Goal: Find specific page/section: Find specific page/section

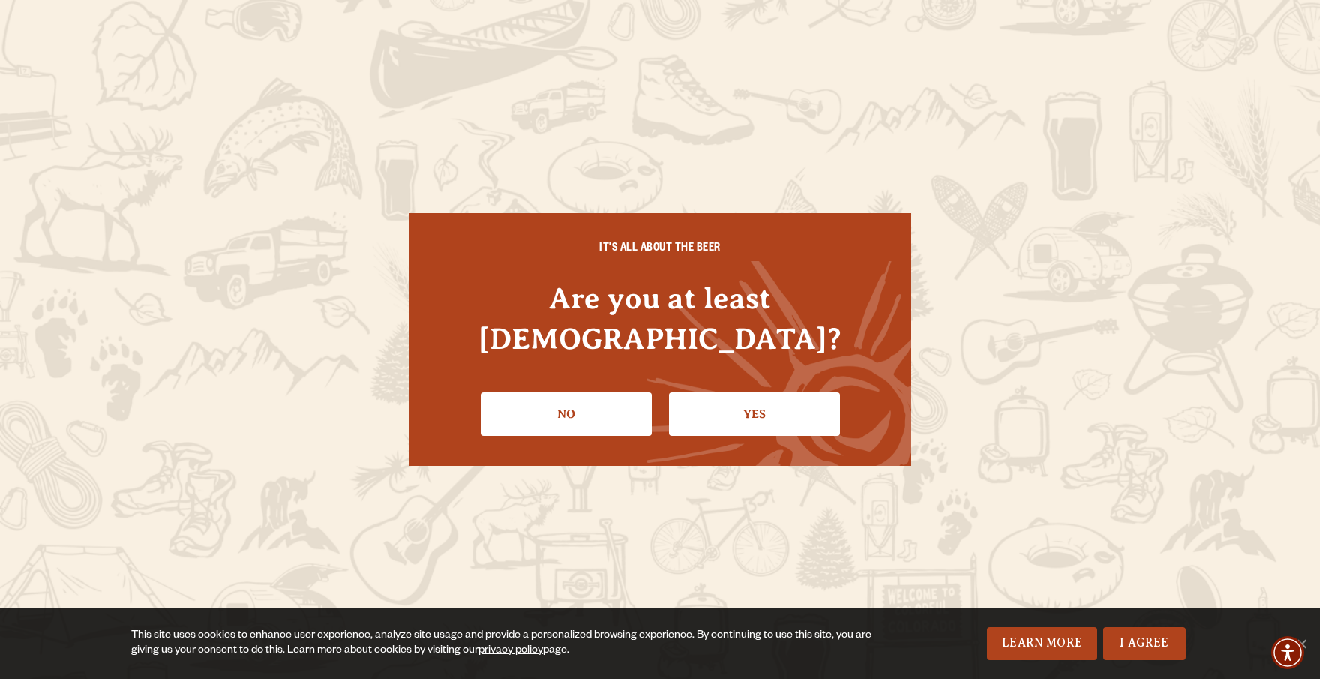
click at [752, 392] on link "Yes" at bounding box center [754, 414] width 171 height 44
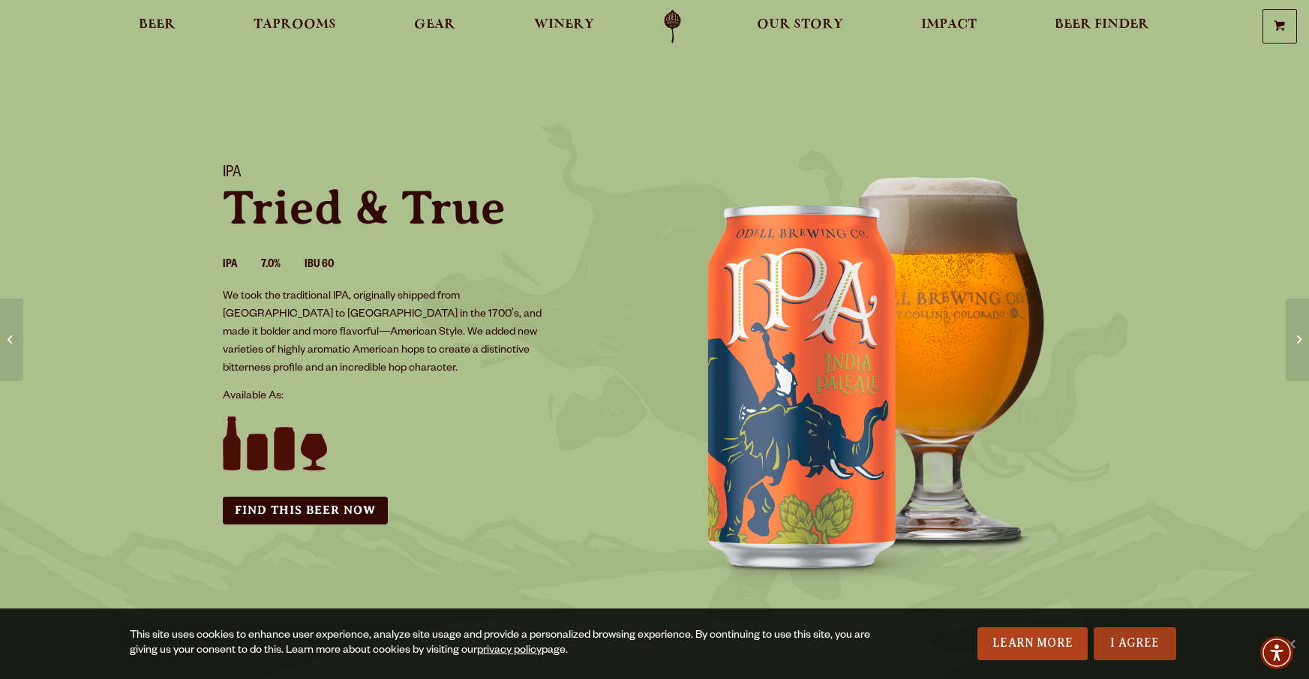
click at [1128, 641] on link "I Agree" at bounding box center [1135, 643] width 83 height 33
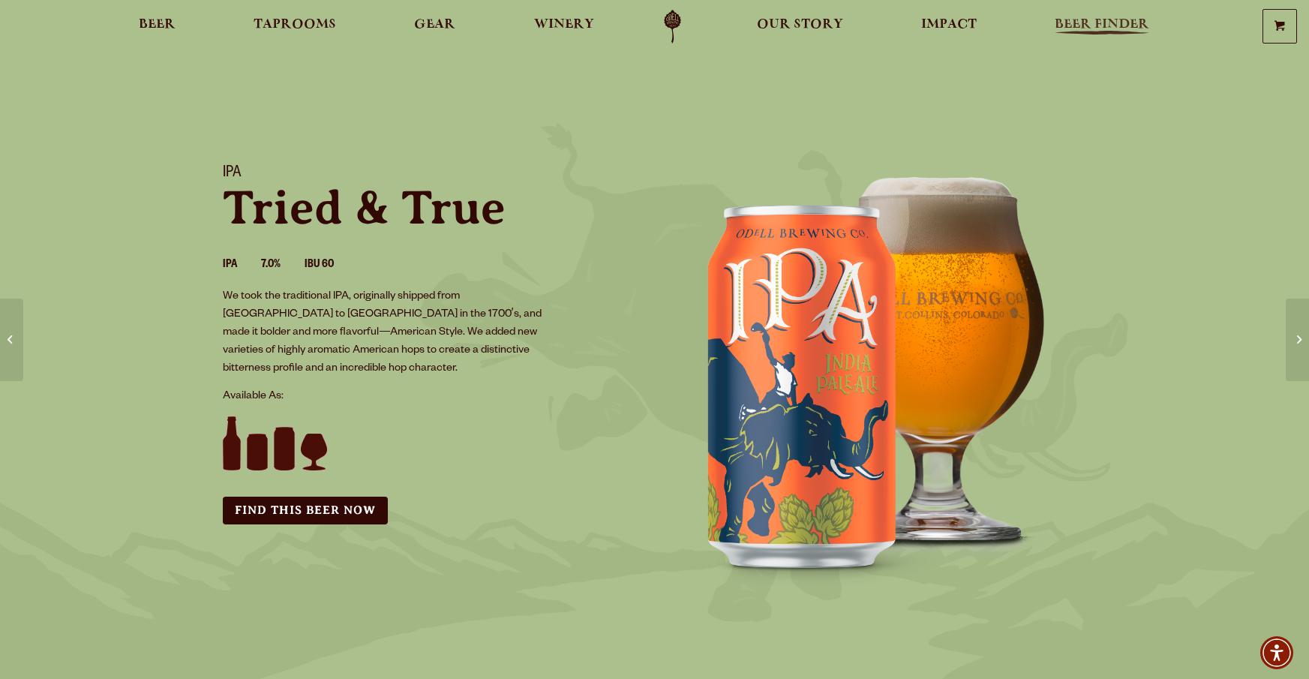
click at [1108, 31] on span "Beer Finder" at bounding box center [1102, 25] width 95 height 12
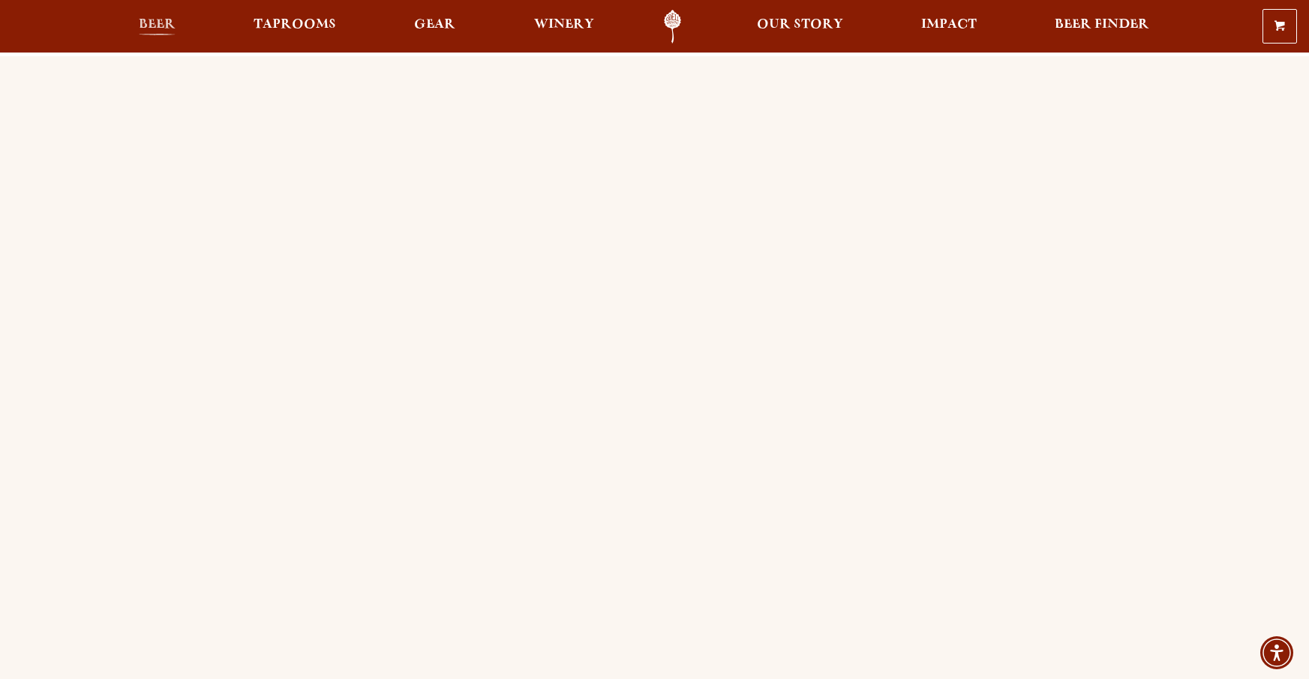
click at [167, 30] on span "Beer" at bounding box center [157, 25] width 37 height 12
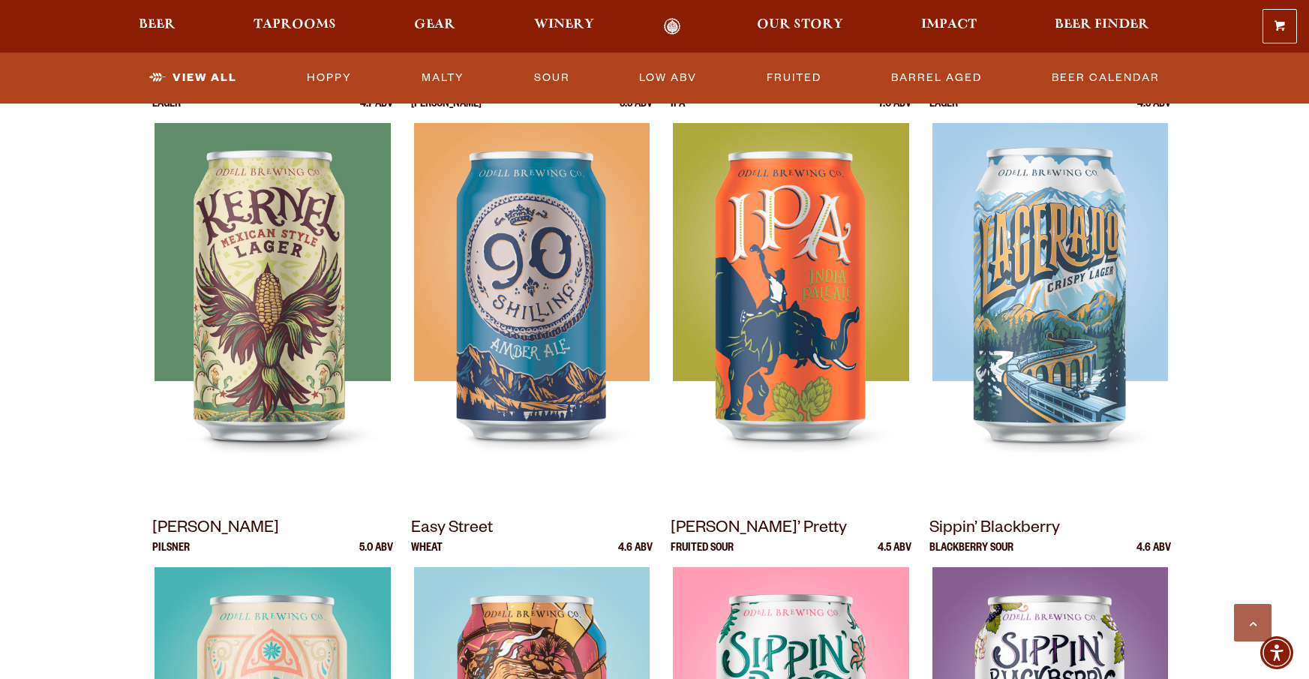
scroll to position [674, 0]
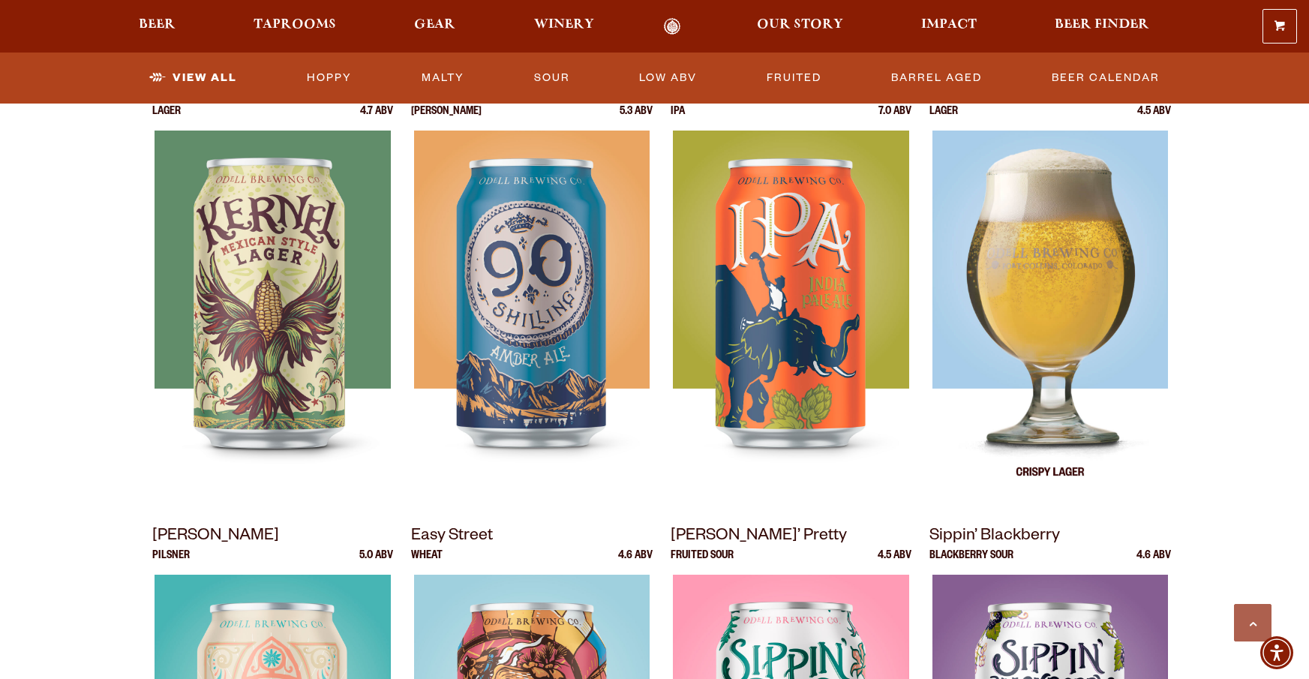
click at [1101, 216] on img at bounding box center [1051, 318] width 236 height 375
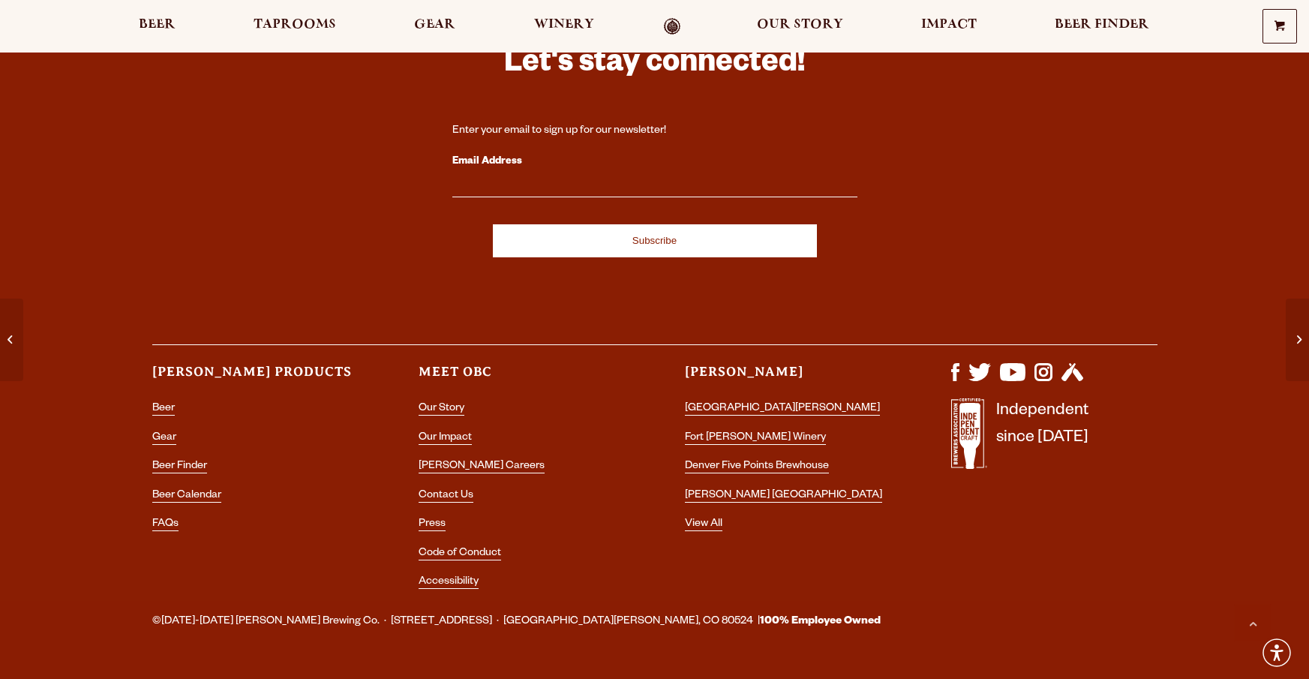
scroll to position [2580, 0]
